Goal: Information Seeking & Learning: Learn about a topic

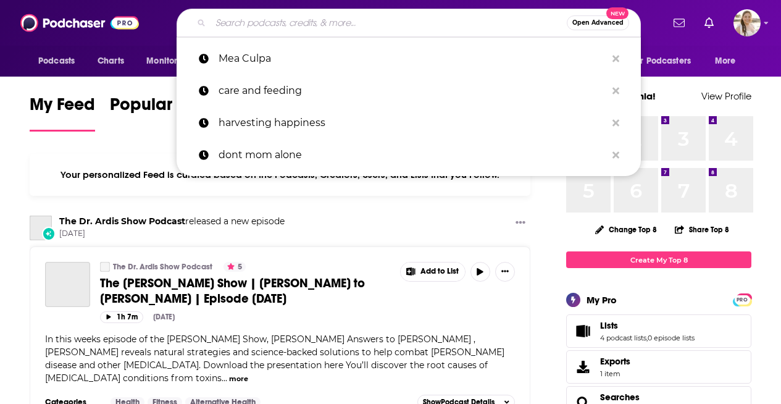
click at [368, 19] on input "Search podcasts, credits, & more..." at bounding box center [388, 23] width 356 height 20
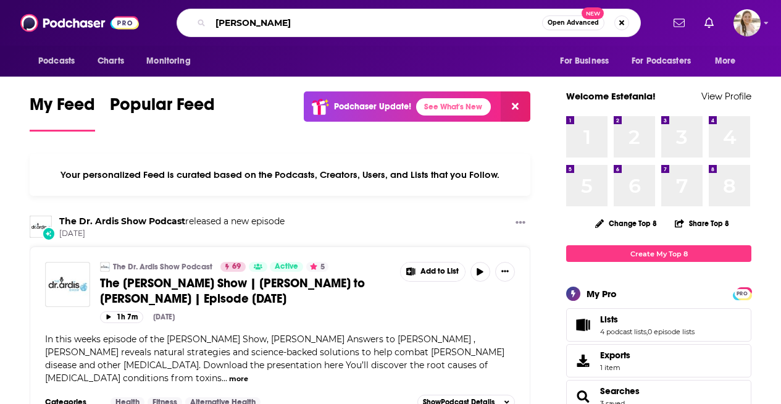
type input "[PERSON_NAME]"
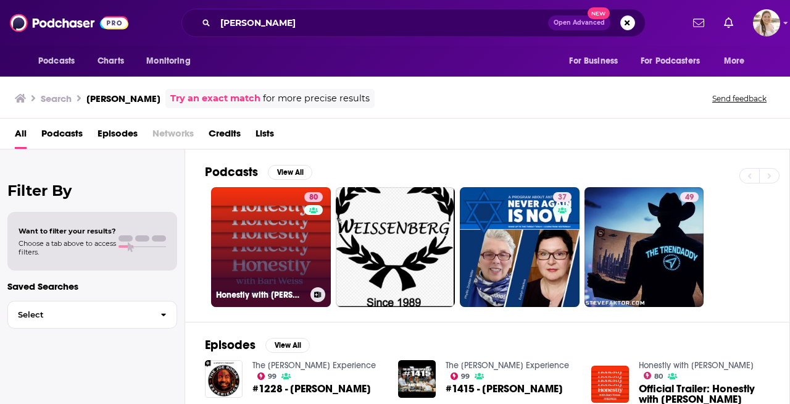
click at [259, 216] on link "80 Honestly with [PERSON_NAME]" at bounding box center [271, 247] width 120 height 120
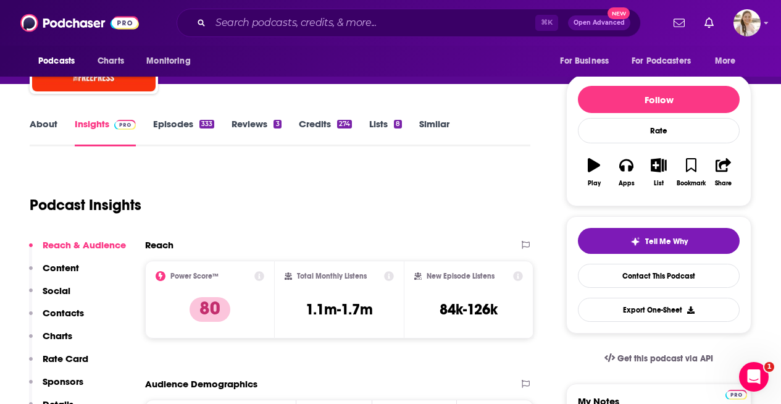
scroll to position [114, 0]
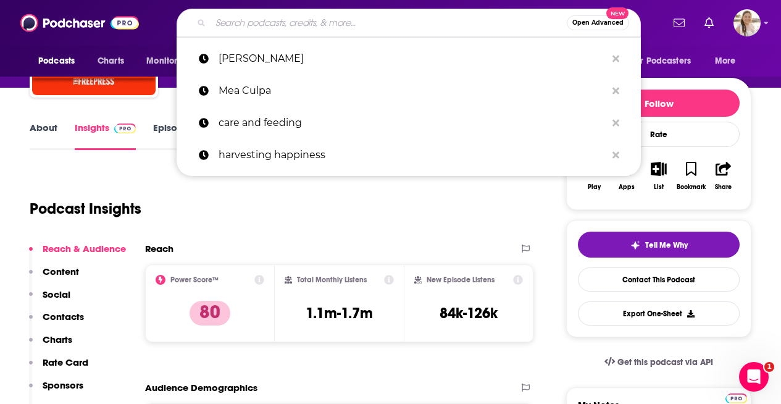
click at [362, 25] on input "Search podcasts, credits, & more..." at bounding box center [388, 23] width 356 height 20
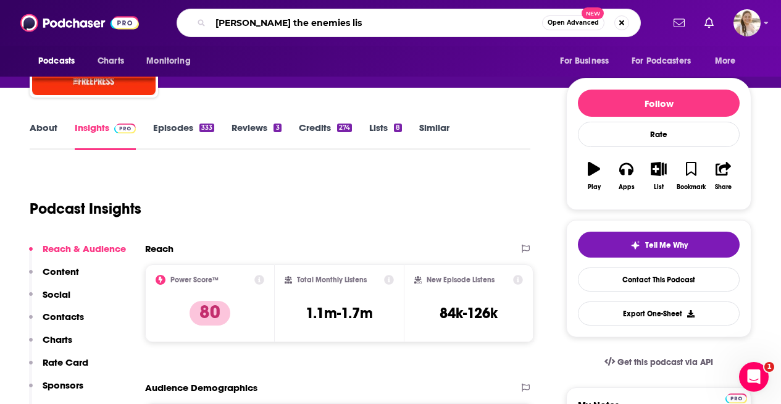
type input "[PERSON_NAME] the enemies list"
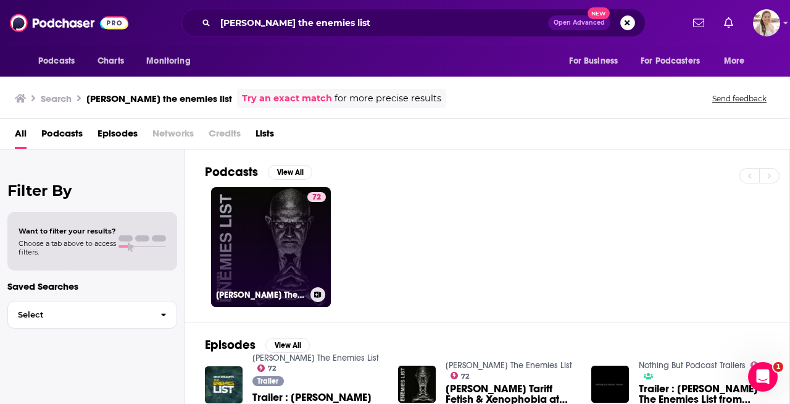
click at [249, 210] on link "72 [PERSON_NAME] The Enemies List" at bounding box center [271, 247] width 120 height 120
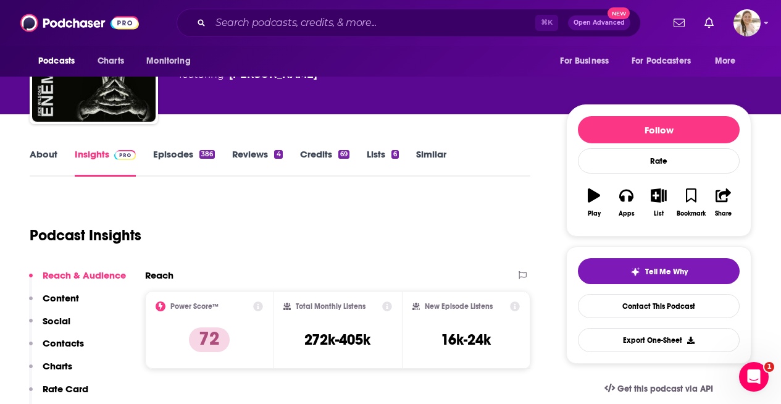
scroll to position [131, 0]
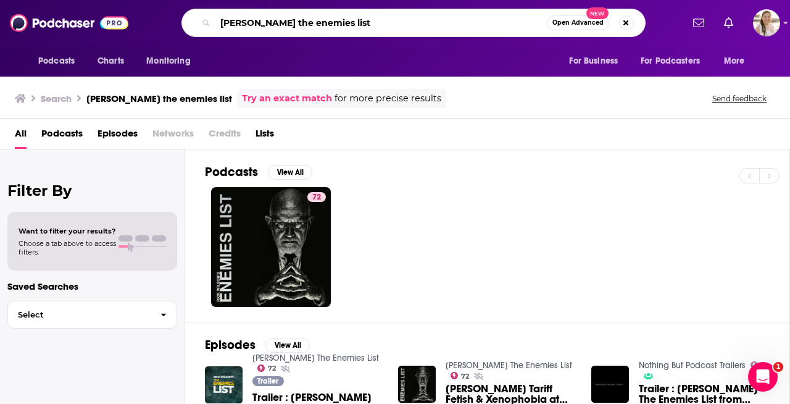
drag, startPoint x: 371, startPoint y: 20, endPoint x: 57, endPoint y: 18, distance: 313.5
click at [57, 18] on div "Podcasts Charts Monitoring [PERSON_NAME] the enemies list Open Advanced New For…" at bounding box center [395, 23] width 790 height 46
type input "pbd podcast"
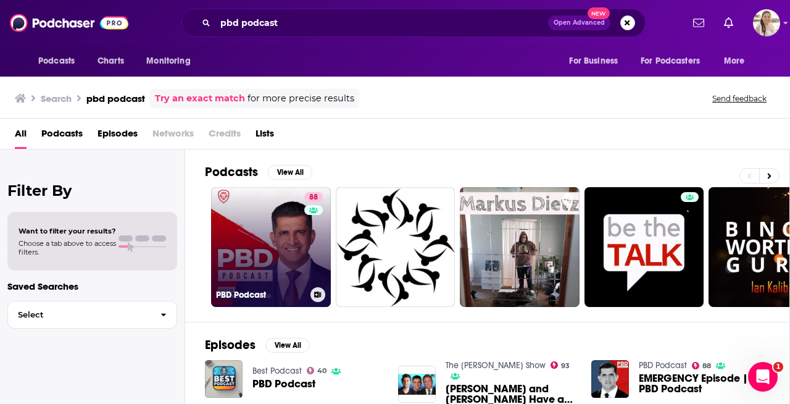
click at [291, 231] on link "88 PBD Podcast" at bounding box center [271, 247] width 120 height 120
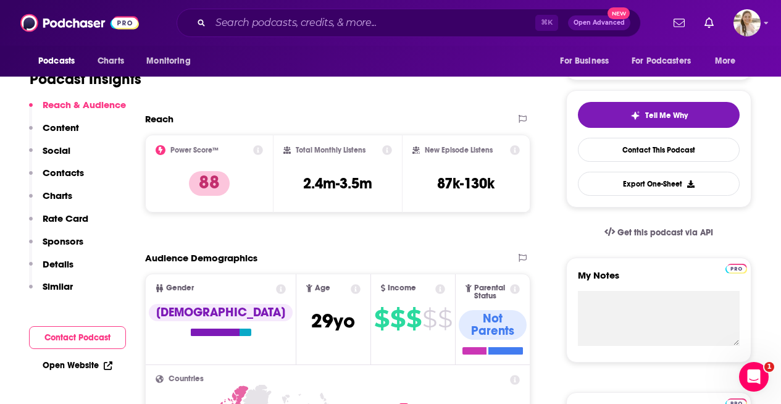
scroll to position [244, 0]
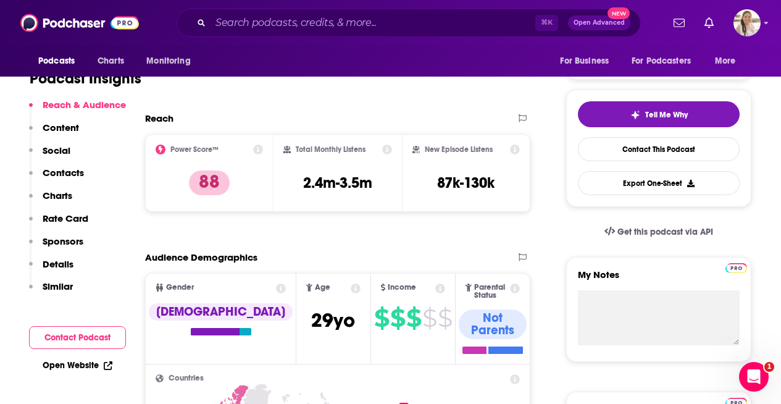
click at [52, 263] on p "Details" at bounding box center [58, 264] width 31 height 12
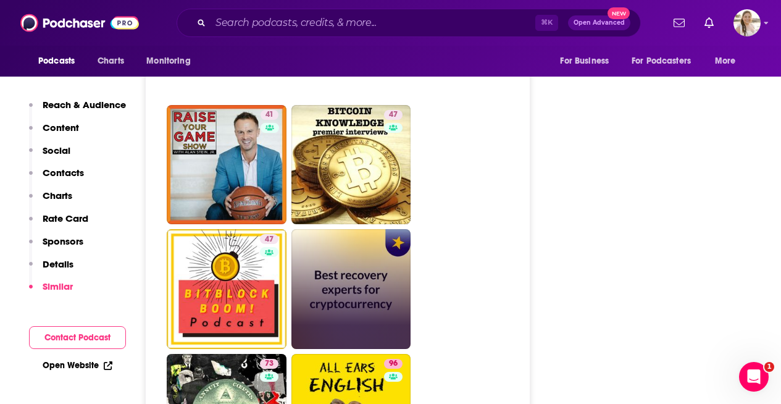
scroll to position [4525, 0]
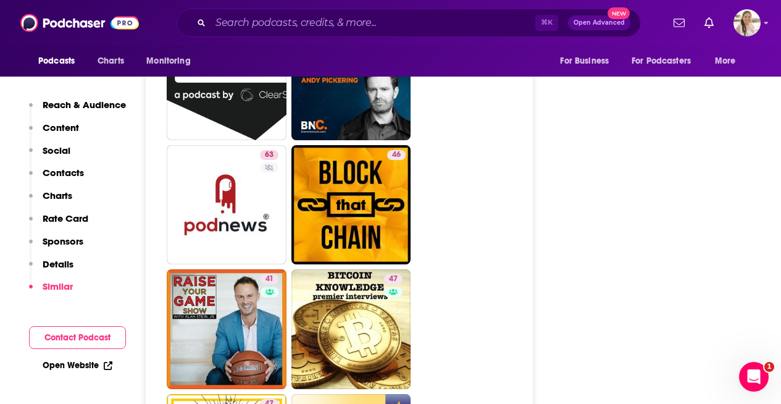
click at [67, 242] on p "Sponsors" at bounding box center [63, 241] width 41 height 12
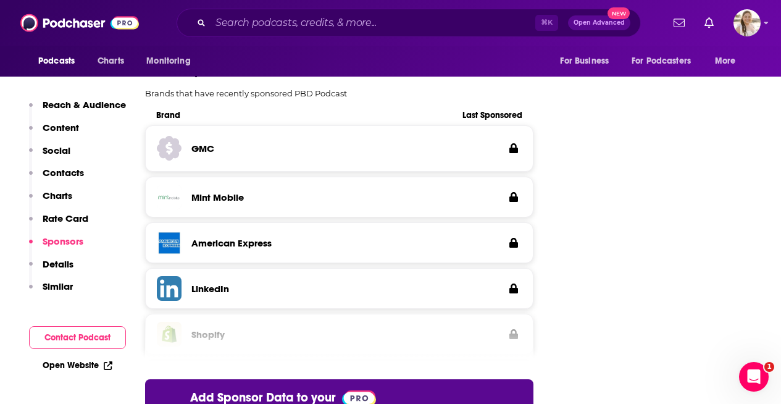
scroll to position [2009, 0]
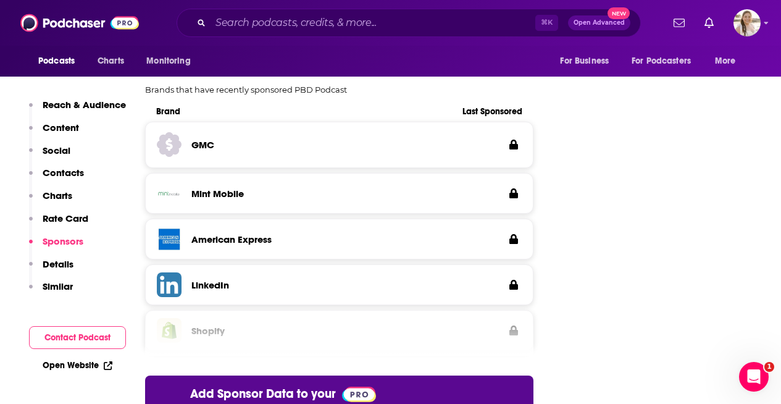
click at [58, 193] on p "Charts" at bounding box center [58, 195] width 30 height 12
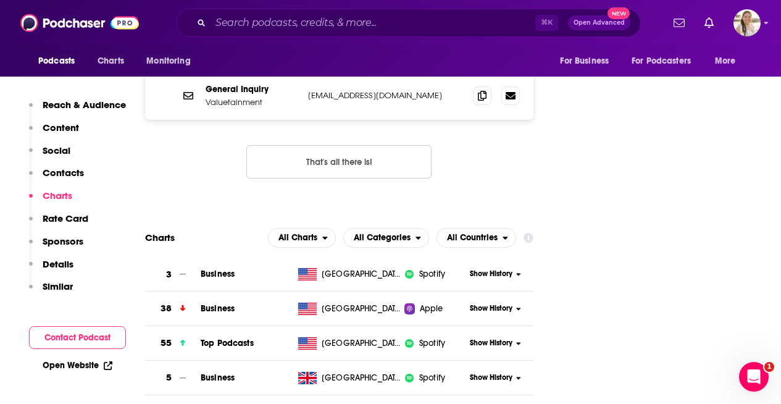
scroll to position [1360, 0]
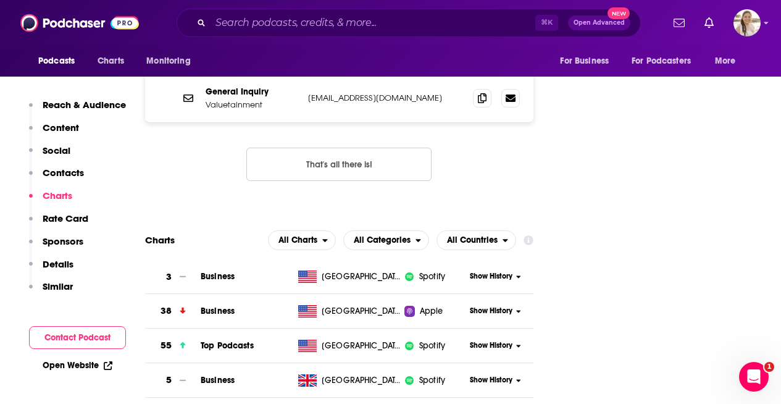
click at [58, 147] on p "Social" at bounding box center [57, 150] width 28 height 12
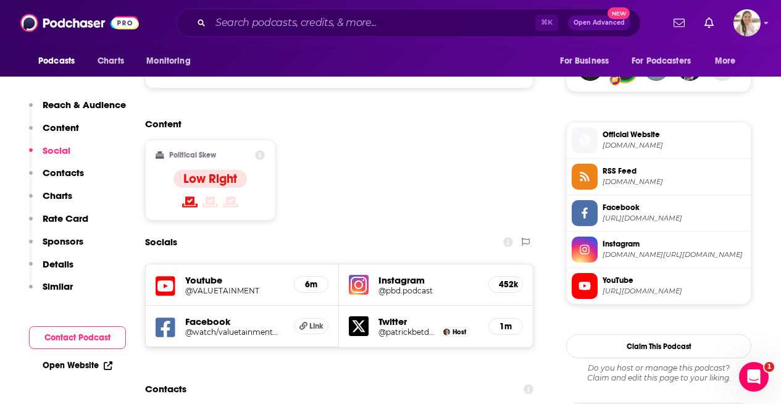
click at [60, 128] on p "Content" at bounding box center [61, 128] width 36 height 12
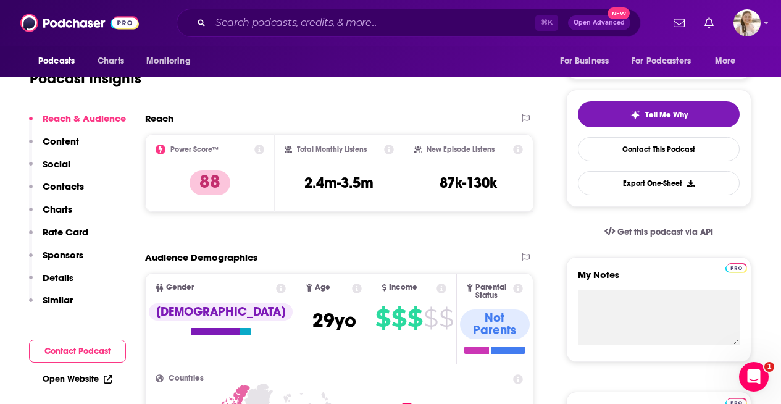
scroll to position [268, 0]
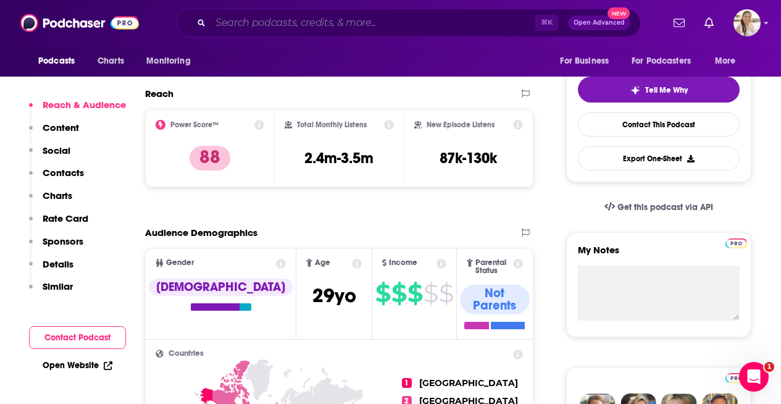
click at [285, 27] on input "Search podcasts, credits, & more..." at bounding box center [372, 23] width 325 height 20
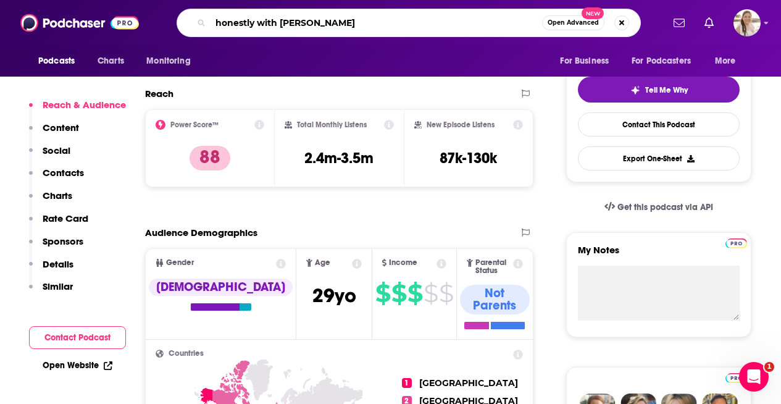
type input "honestly with [PERSON_NAME]"
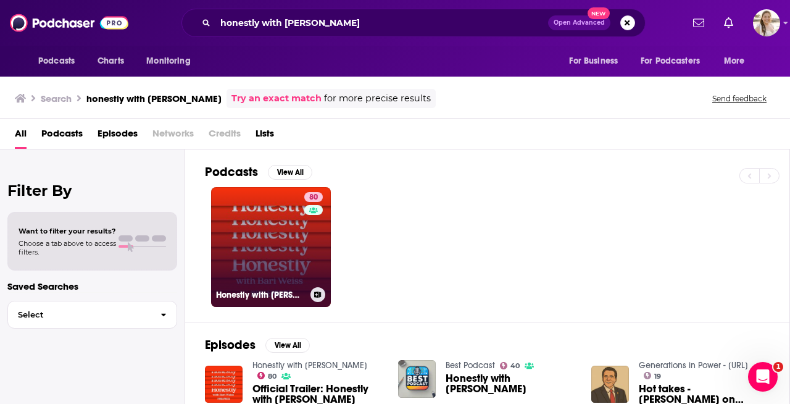
click at [267, 204] on link "80 Honestly with [PERSON_NAME]" at bounding box center [271, 247] width 120 height 120
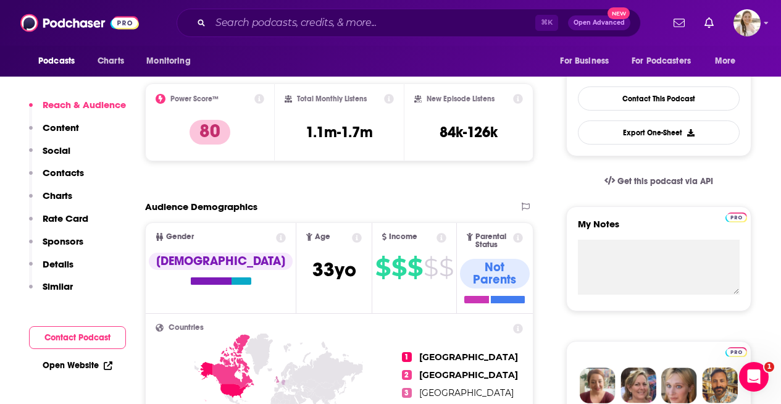
scroll to position [288, 0]
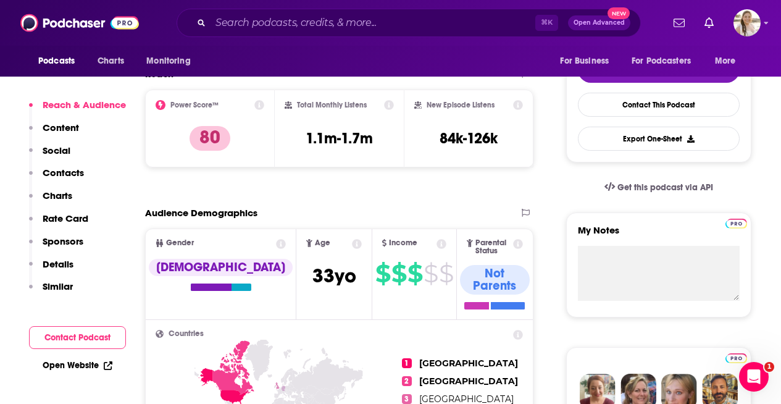
click at [65, 130] on p "Content" at bounding box center [61, 128] width 36 height 12
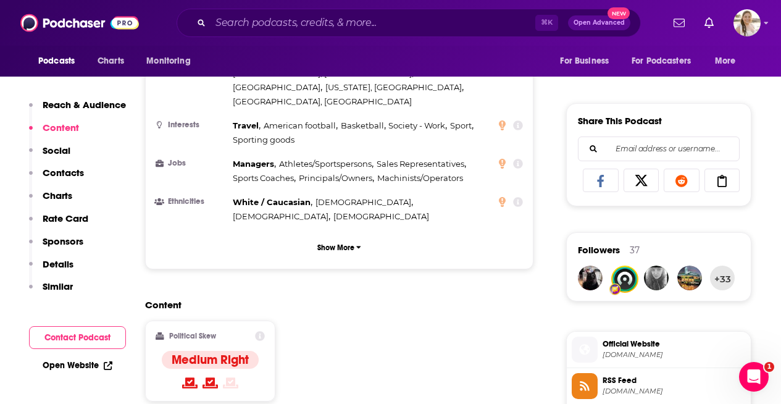
scroll to position [785, 0]
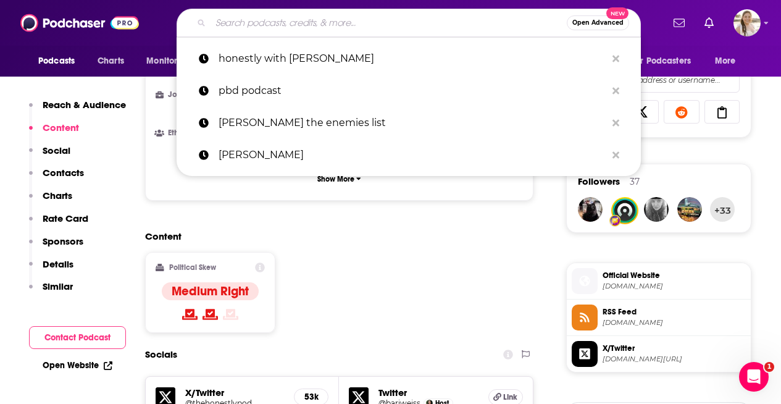
click at [302, 25] on input "Search podcasts, credits, & more..." at bounding box center [388, 23] width 356 height 20
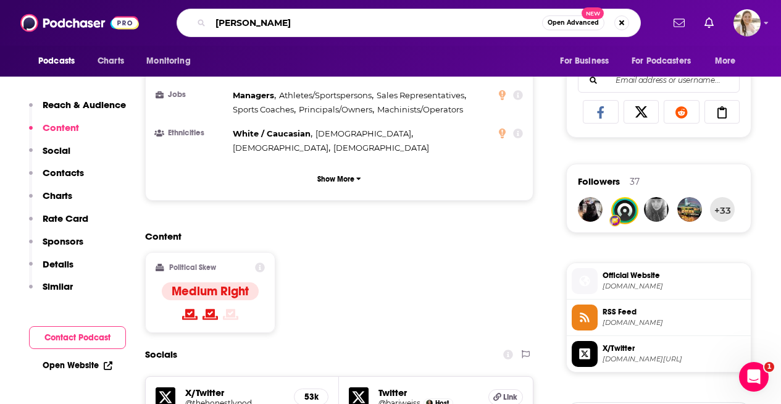
type input "[PERSON_NAME]"
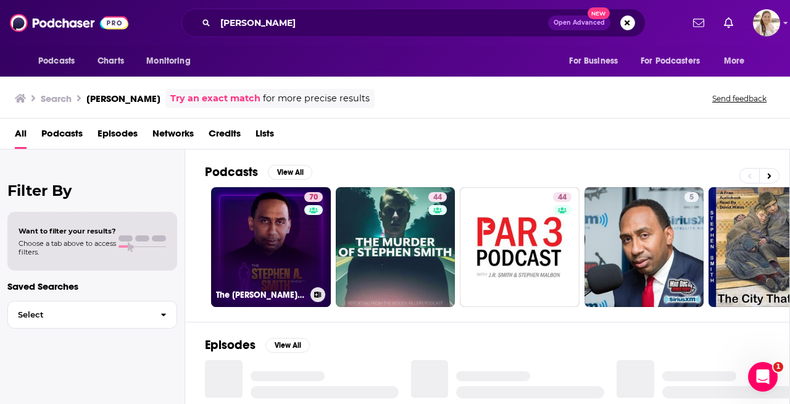
click at [280, 239] on link "70 The [PERSON_NAME] Show" at bounding box center [271, 247] width 120 height 120
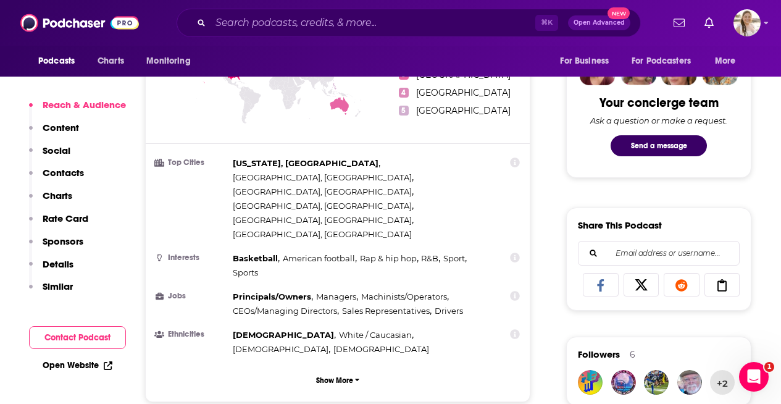
click at [59, 128] on p "Content" at bounding box center [61, 128] width 36 height 12
